Goal: Information Seeking & Learning: Find specific fact

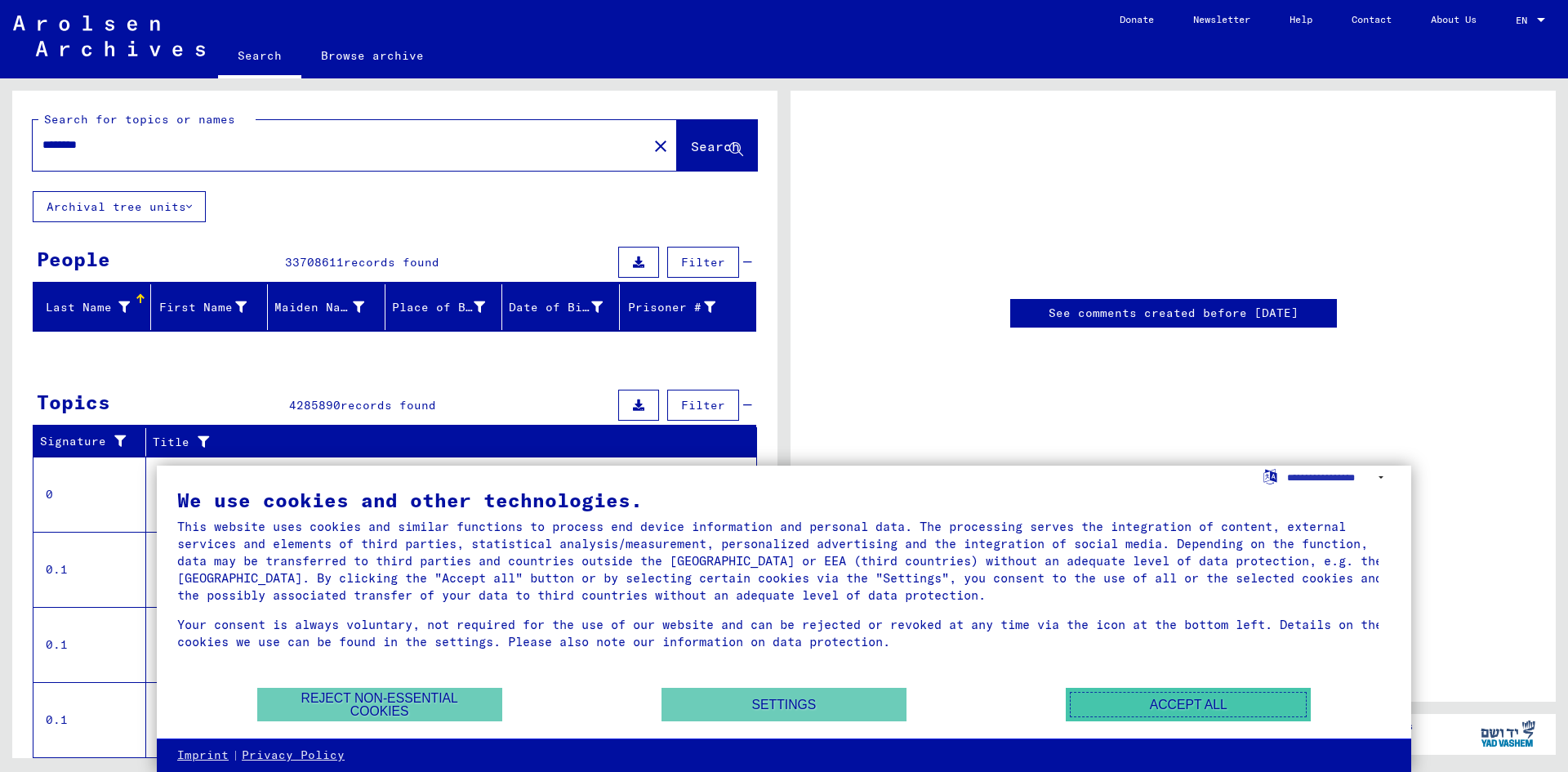
click at [1170, 705] on button "Accept all" at bounding box center [1188, 704] width 245 height 33
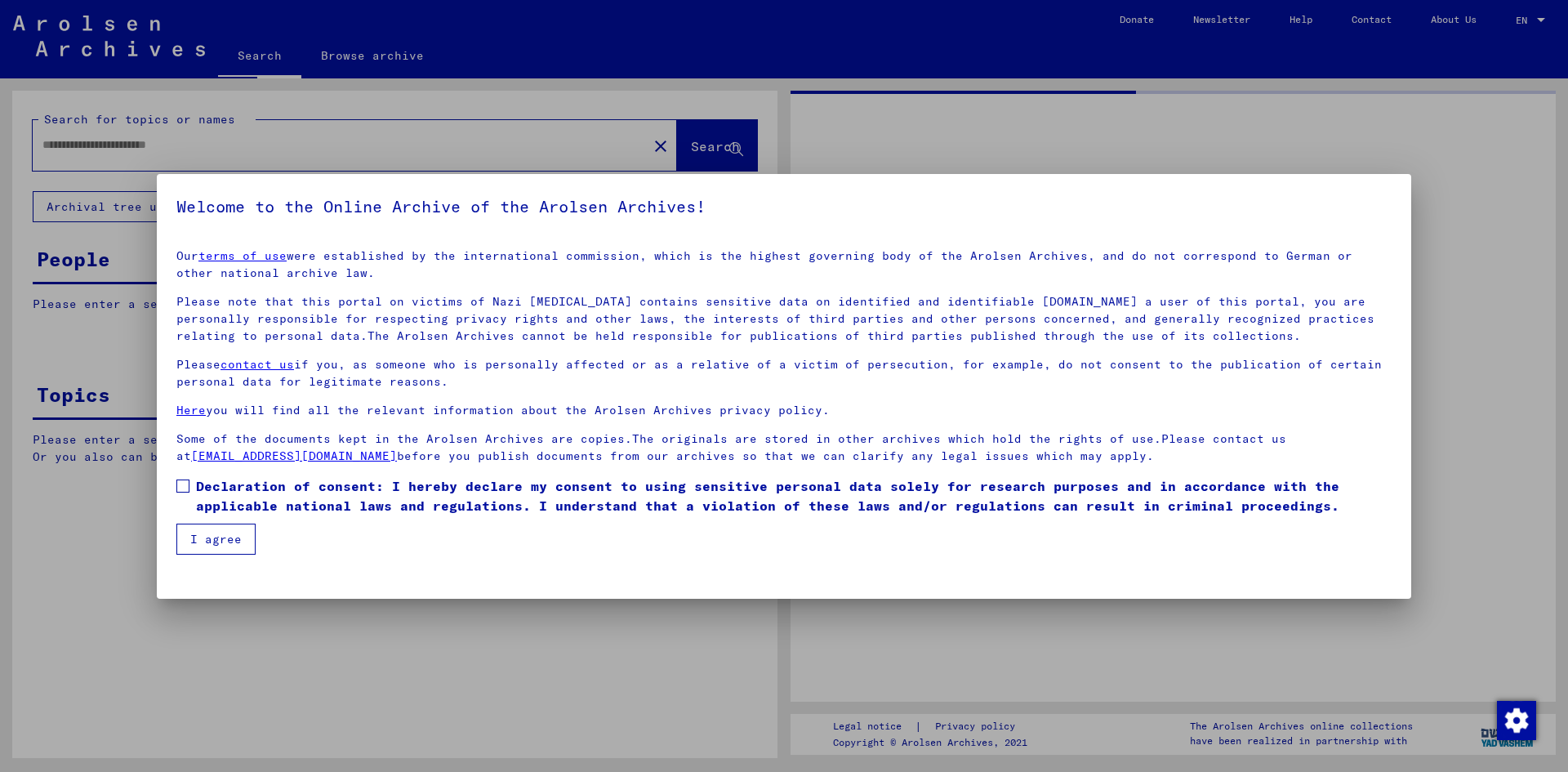
type input "********"
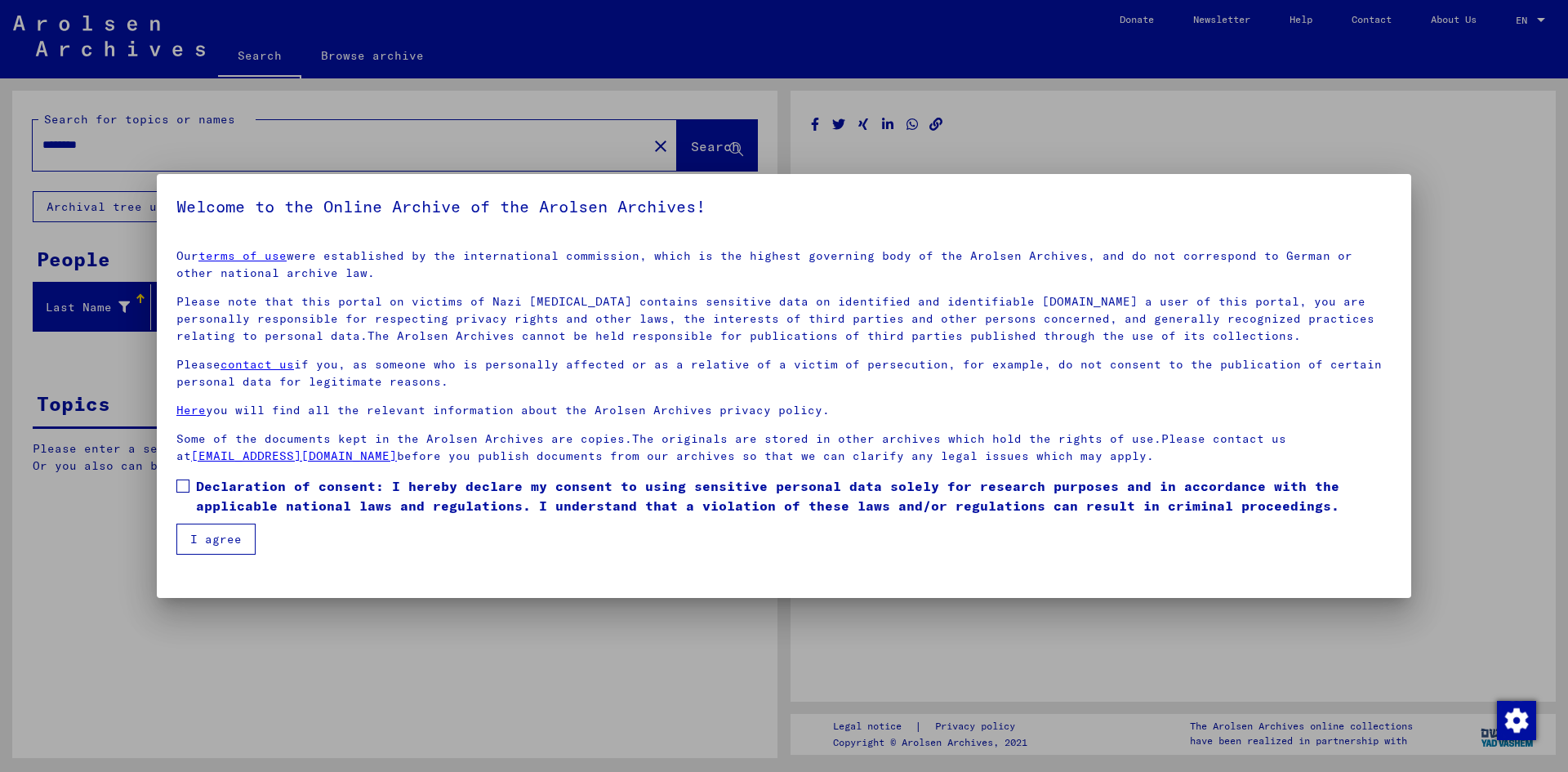
click at [202, 479] on span "Declaration of consent: I hereby declare my consent to using sensitive personal…" at bounding box center [793, 495] width 1196 height 39
click at [211, 537] on button "I agree" at bounding box center [216, 539] width 79 height 31
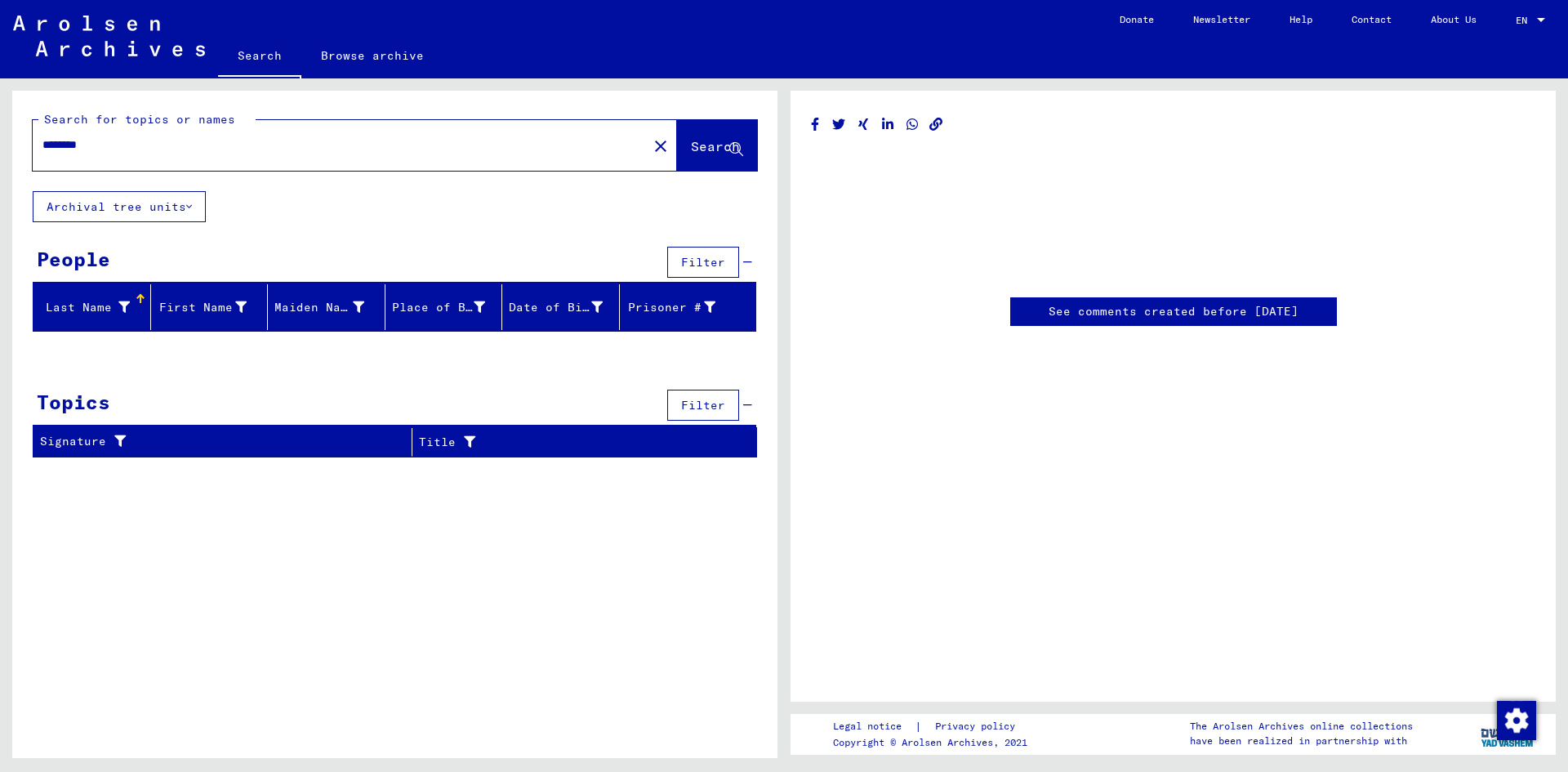
click at [691, 152] on span "Search" at bounding box center [715, 146] width 49 height 17
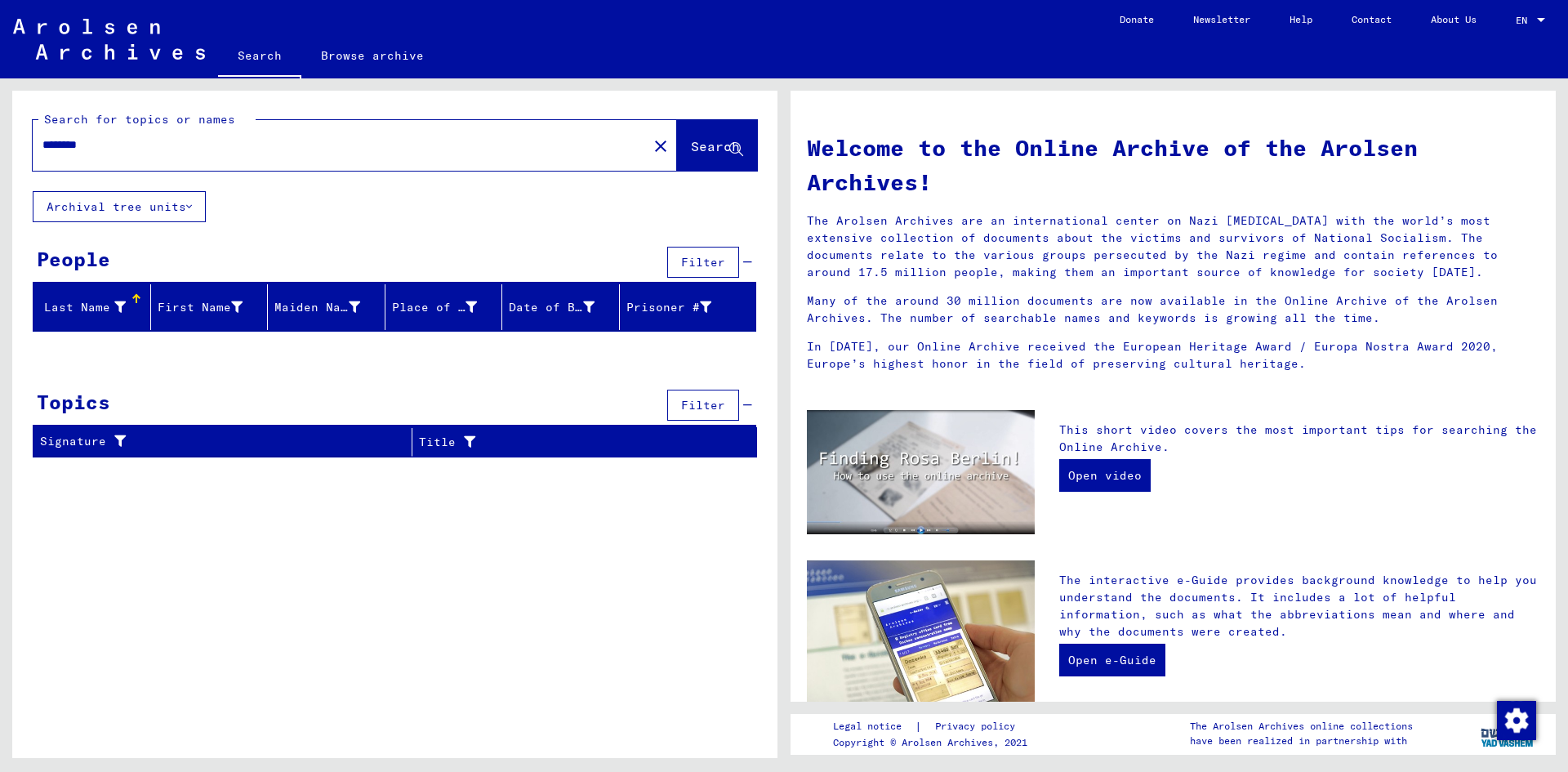
drag, startPoint x: 58, startPoint y: 210, endPoint x: 68, endPoint y: 196, distance: 17.2
click at [68, 196] on button "Archival tree units" at bounding box center [119, 207] width 173 height 31
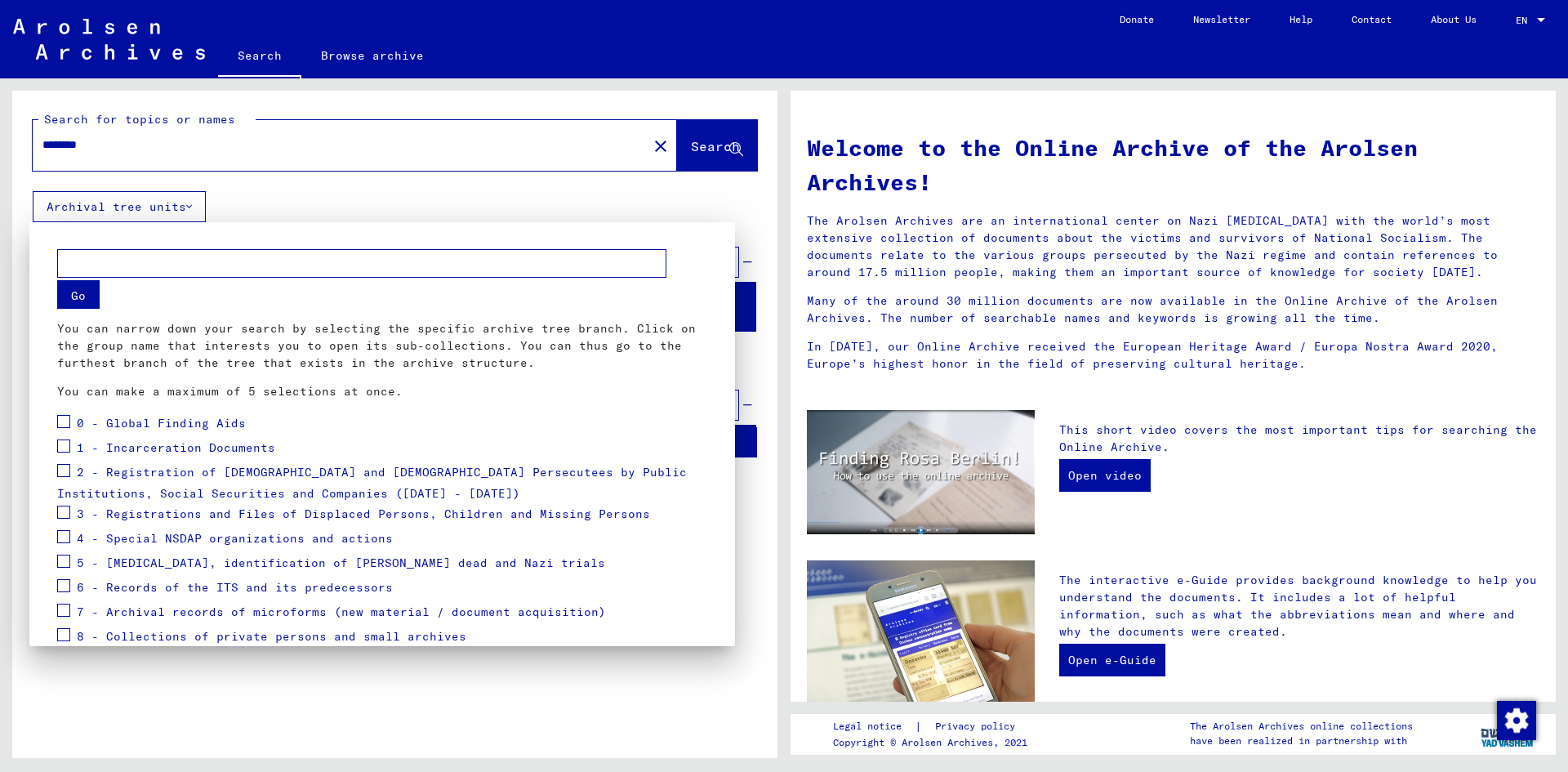
click at [210, 715] on div at bounding box center [784, 386] width 1568 height 772
